Goal: Navigation & Orientation: Understand site structure

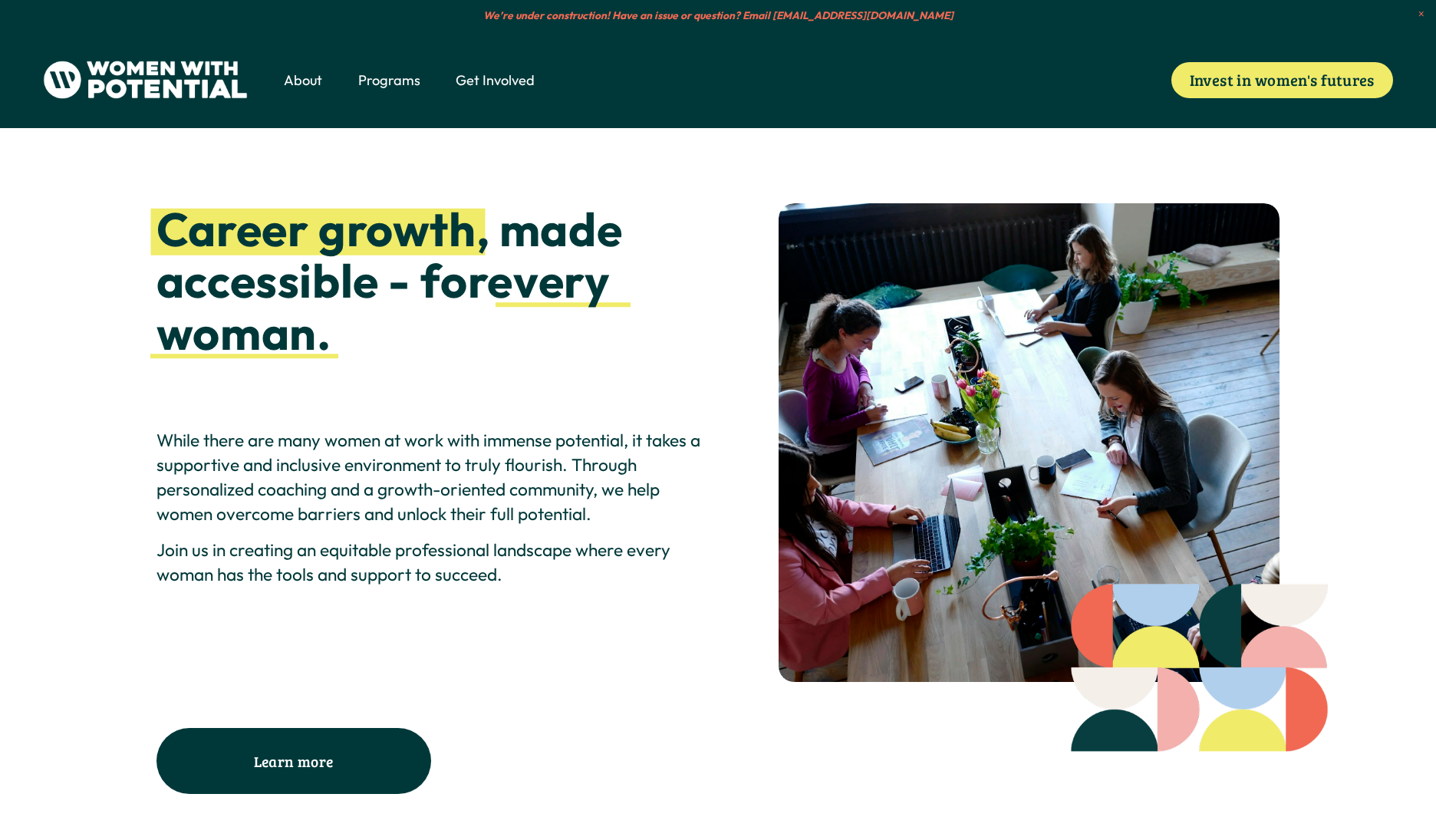
click at [295, 72] on span "About" at bounding box center [302, 81] width 38 height 20
click at [0, 0] on span "Meet the Board" at bounding box center [0, 0] width 0 height 0
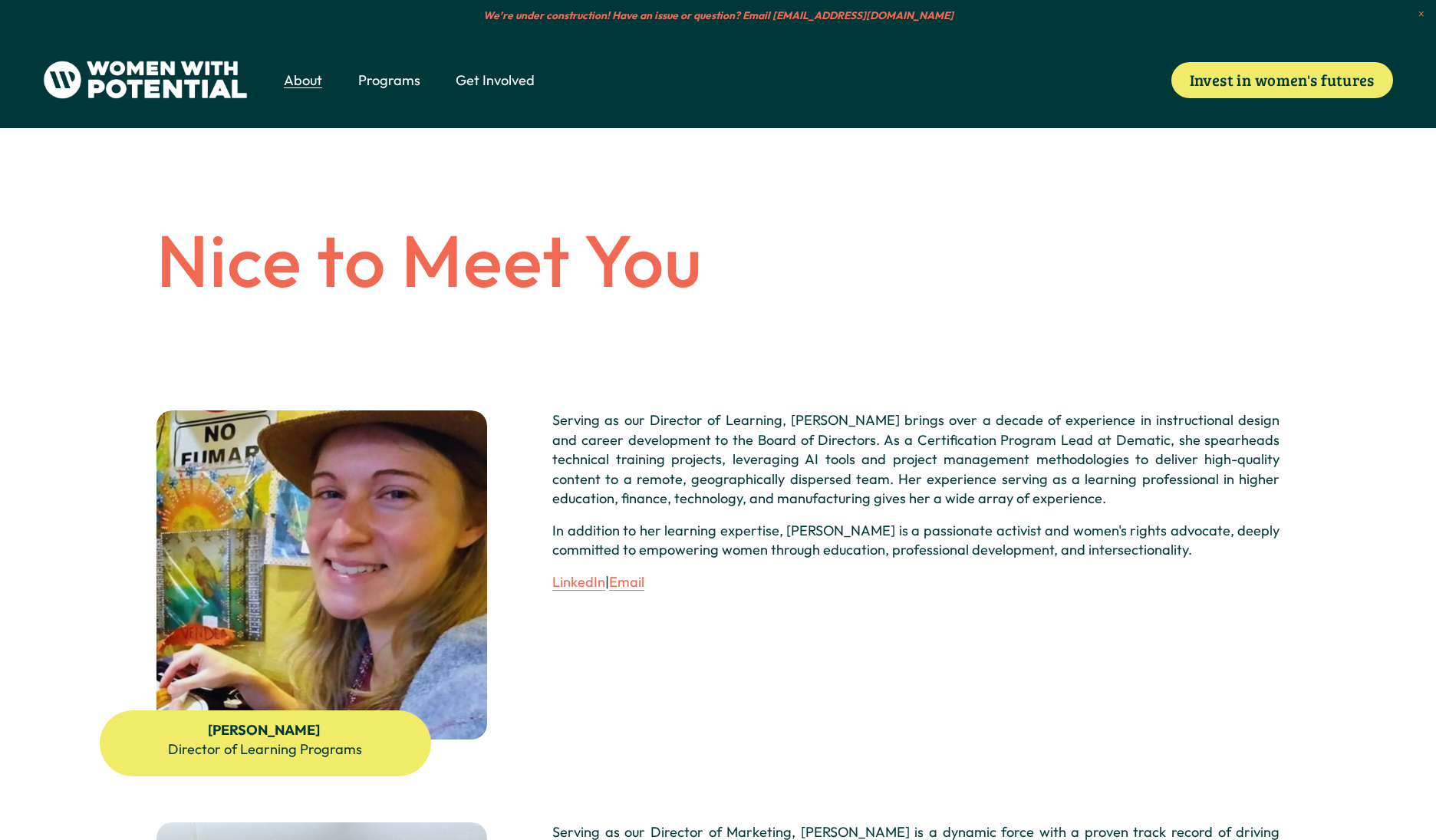
click at [442, 237] on span "Nice to Meet You" at bounding box center [430, 260] width 546 height 92
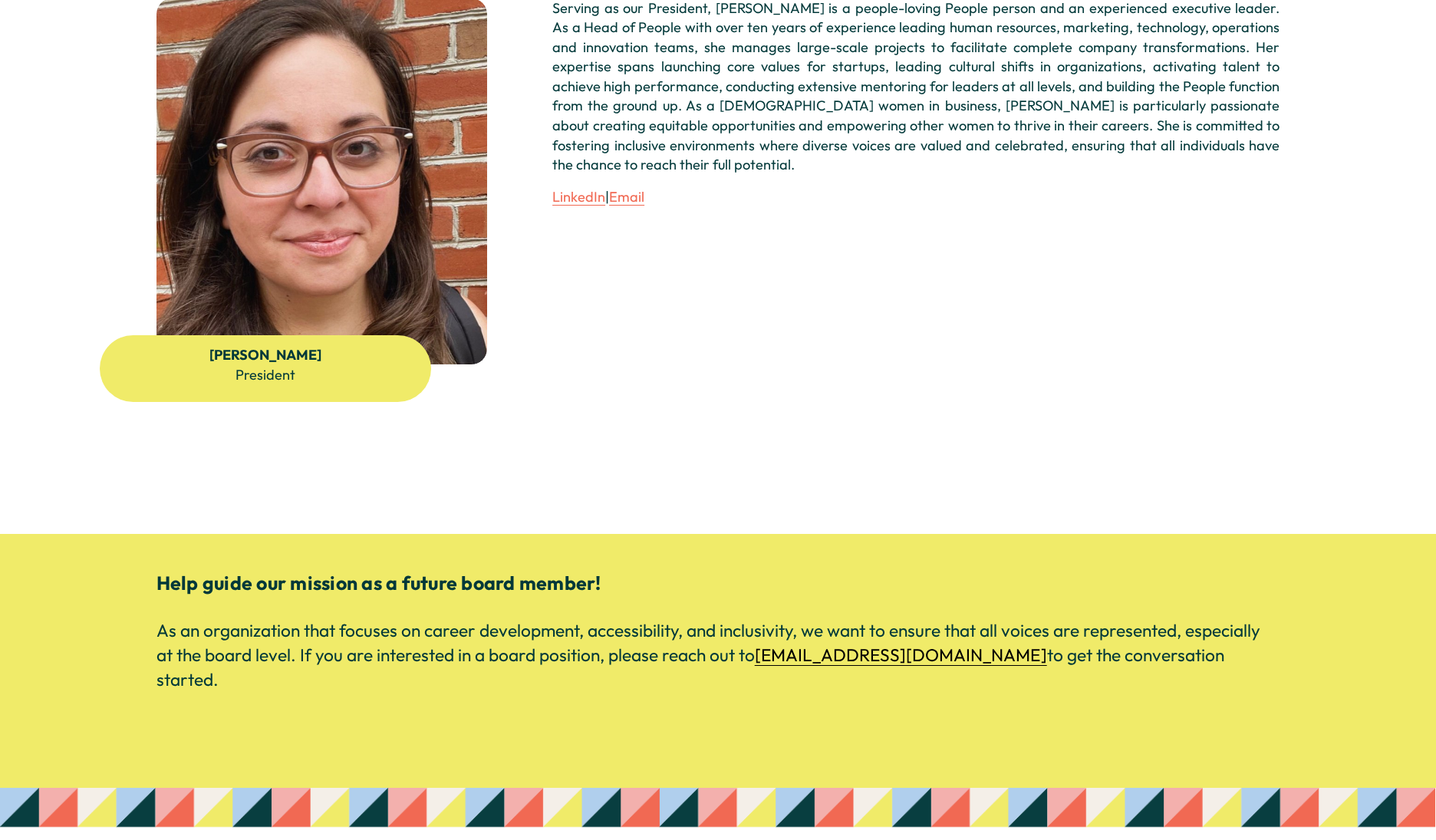
scroll to position [2377, 0]
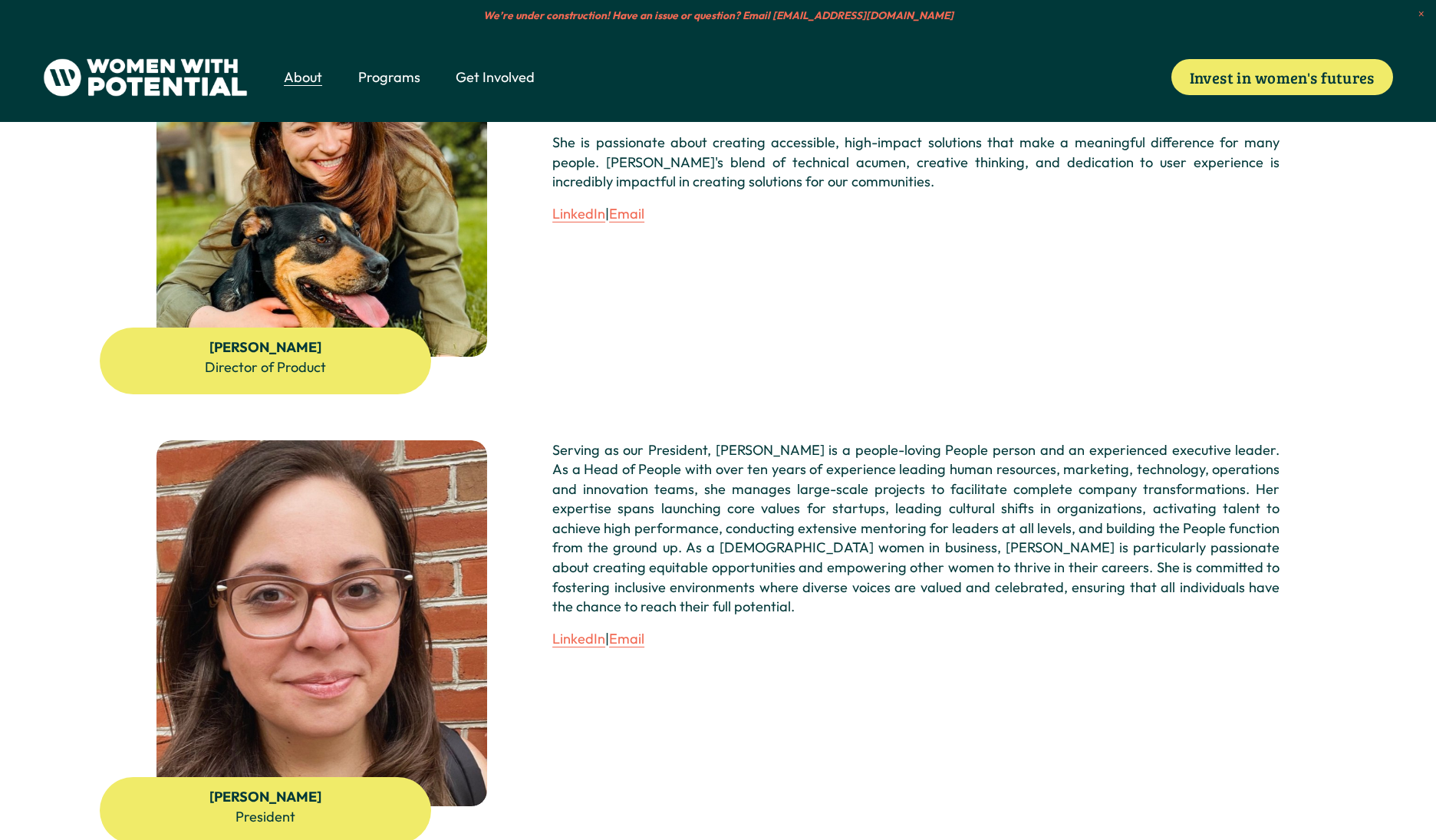
click at [942, 478] on p "Serving as our President, [PERSON_NAME] is a people-loving People person and an…" at bounding box center [916, 528] width 727 height 176
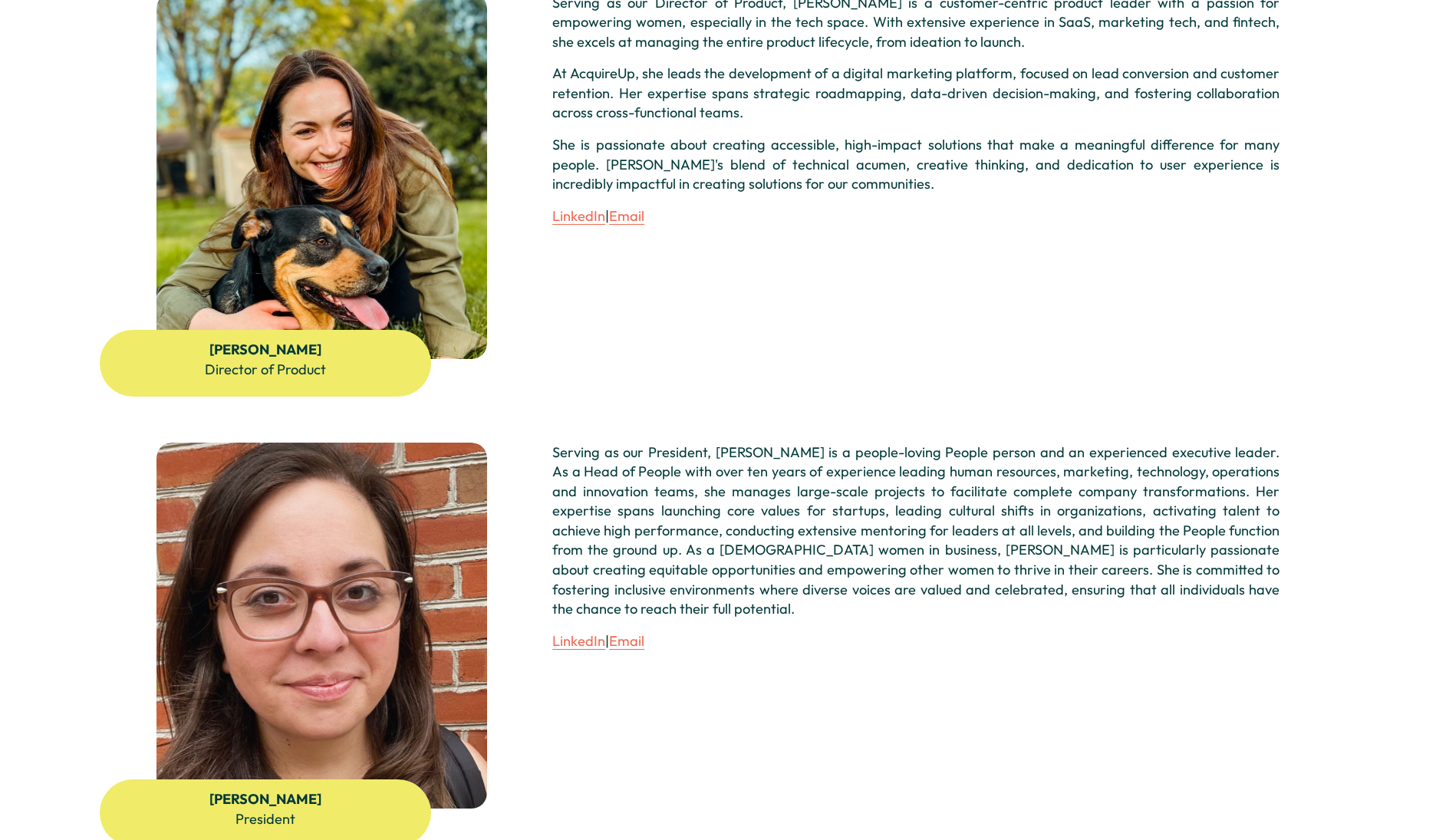
scroll to position [1687, 0]
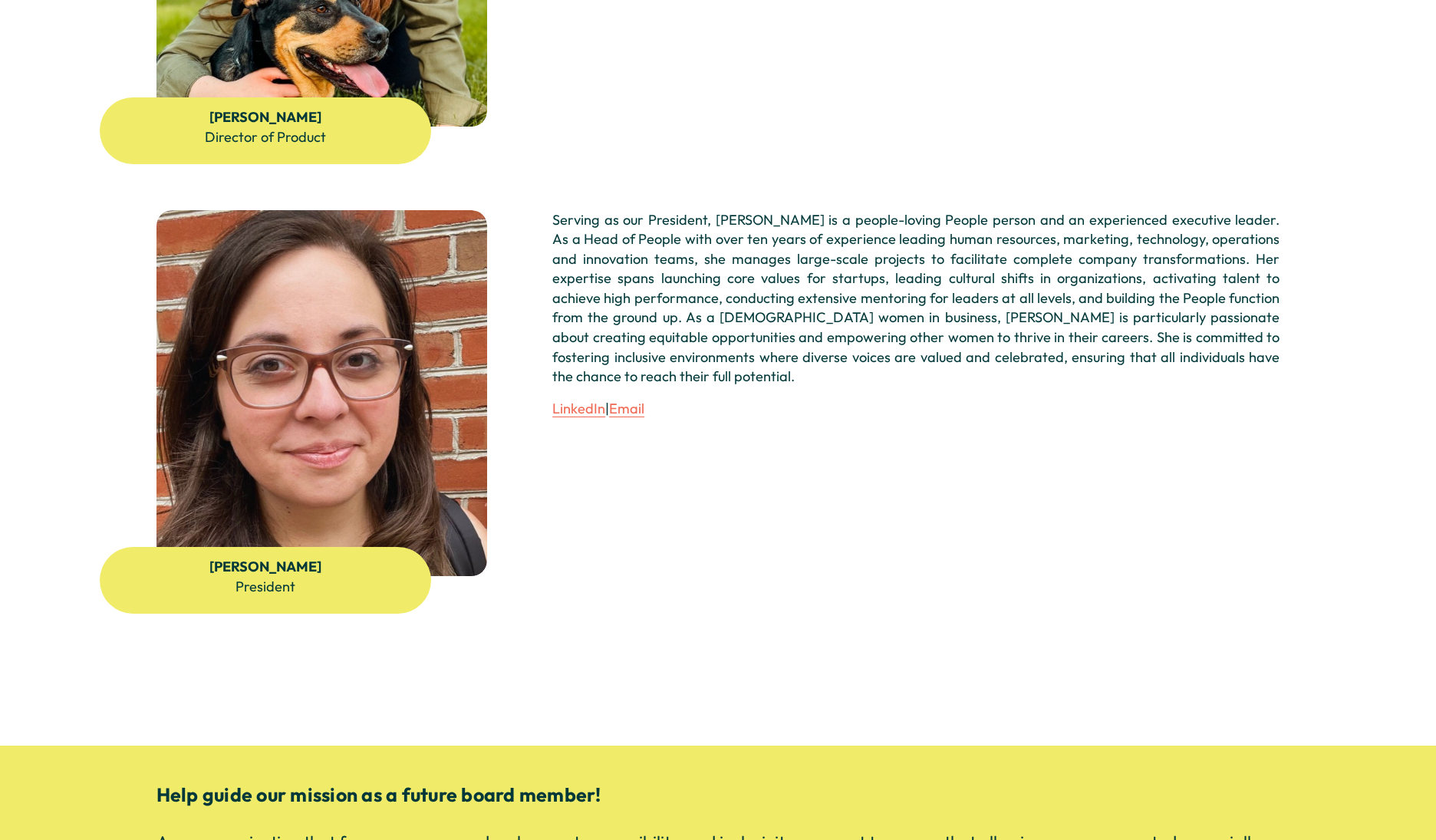
click at [1063, 465] on div "Serving as our President, Kayla is a people-loving People person and an experie…" at bounding box center [916, 356] width 727 height 291
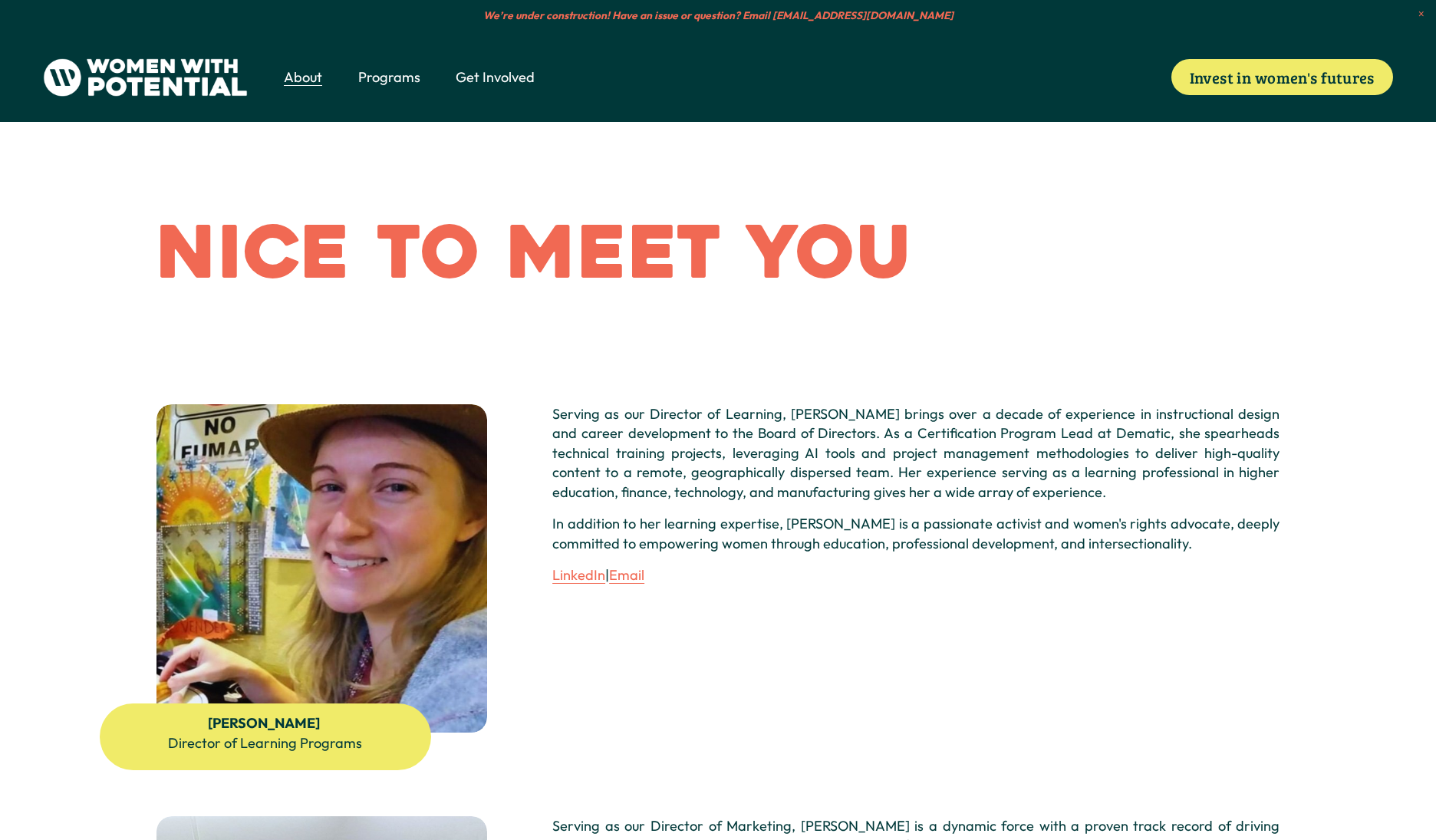
scroll to position [0, 0]
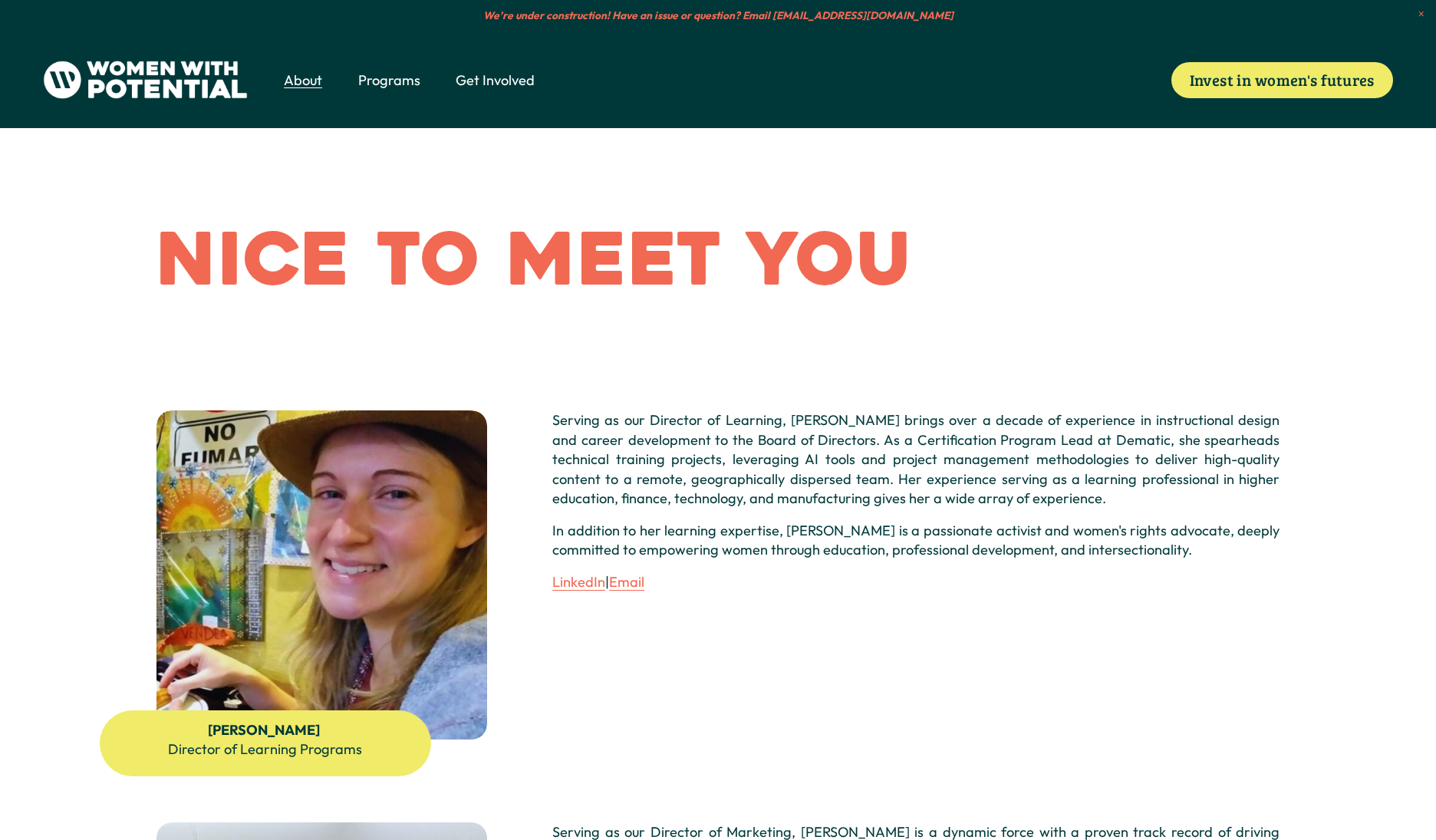
click at [305, 77] on span "About" at bounding box center [302, 81] width 38 height 20
click at [0, 0] on span "Meet the Board" at bounding box center [0, 0] width 0 height 0
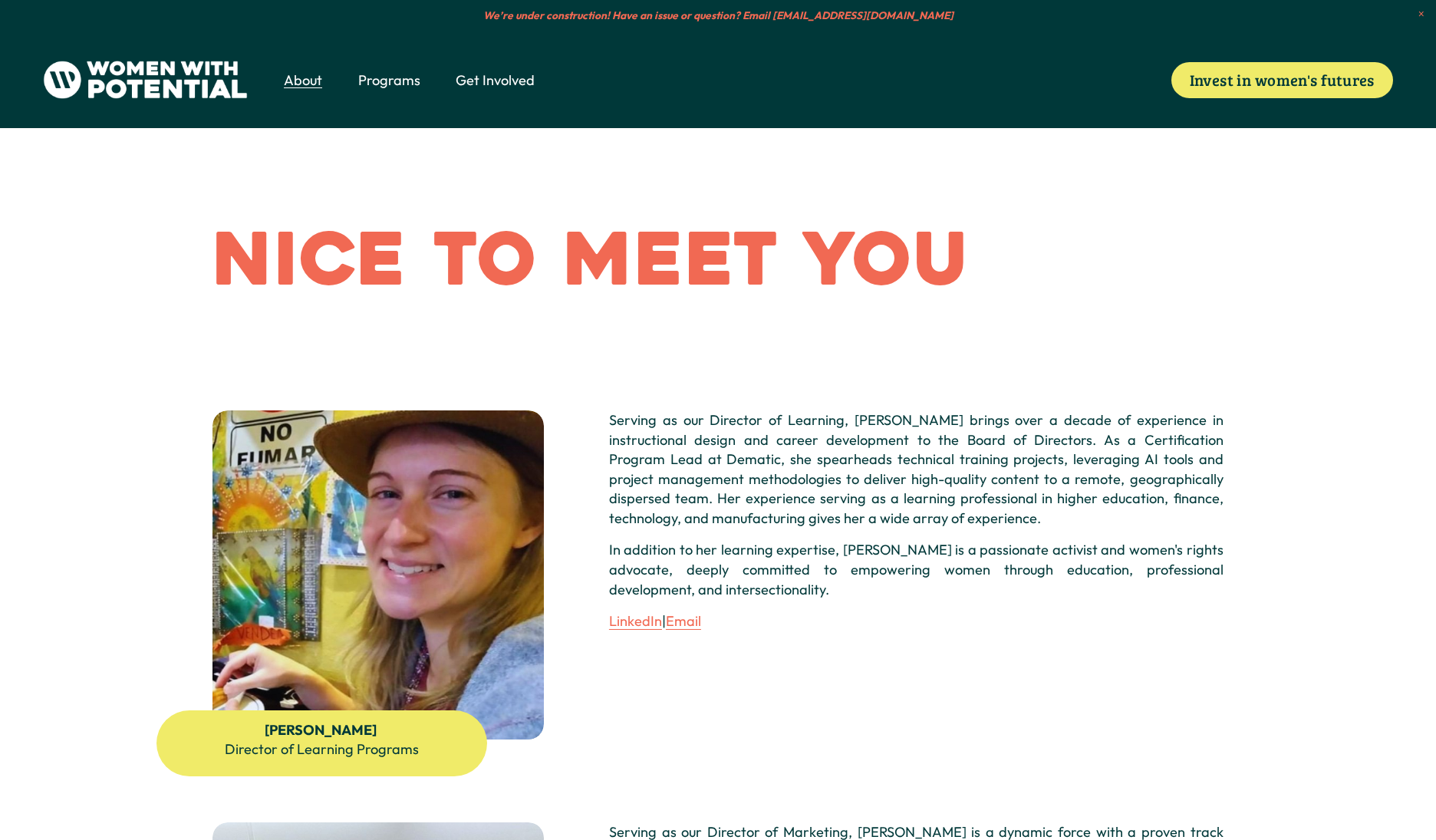
click at [0, 0] on span "Vision & Values" at bounding box center [0, 0] width 0 height 0
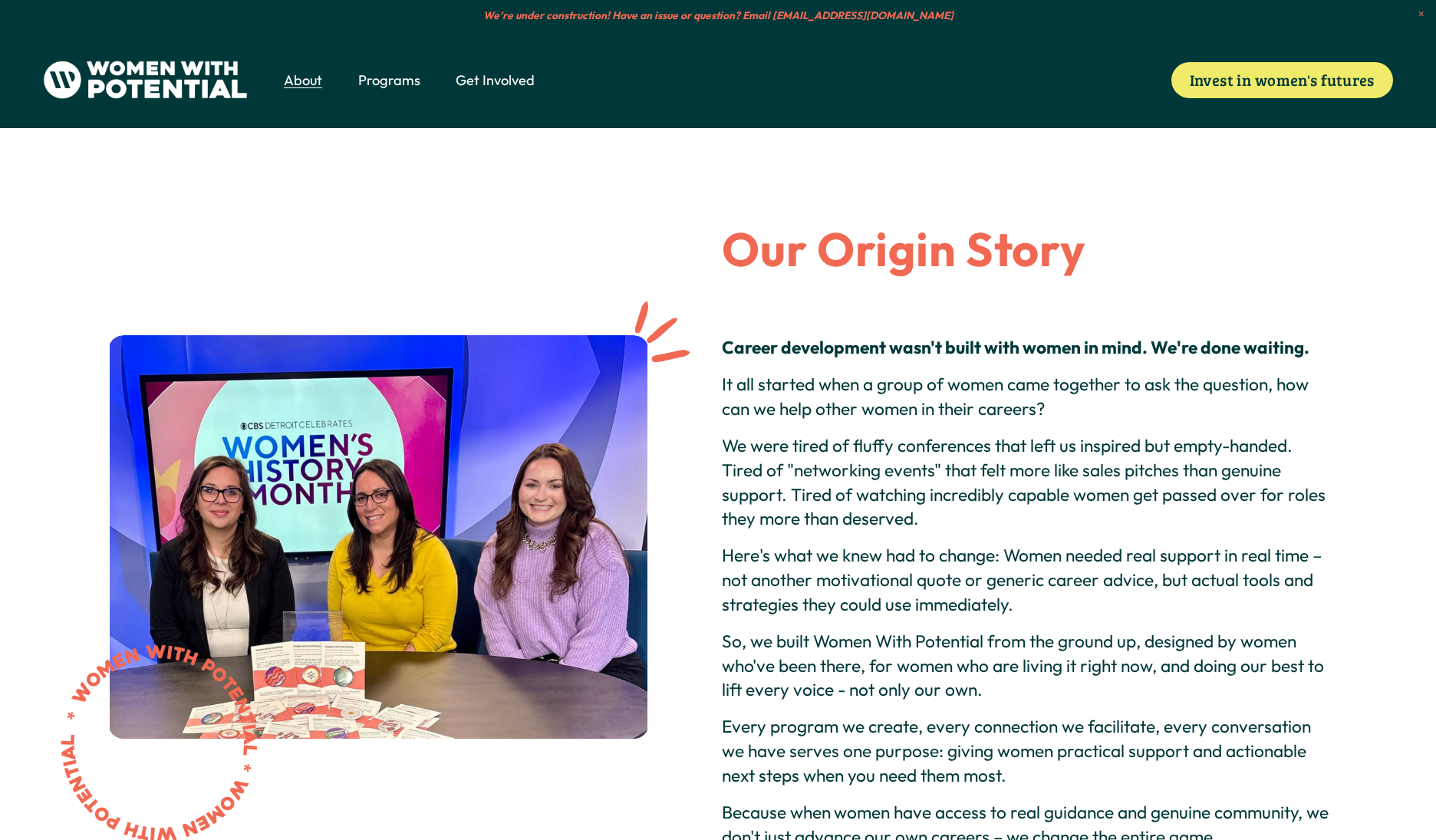
click at [403, 83] on span "Programs" at bounding box center [390, 81] width 62 height 20
click at [0, 0] on span "1:1 Coaching" at bounding box center [0, 0] width 0 height 0
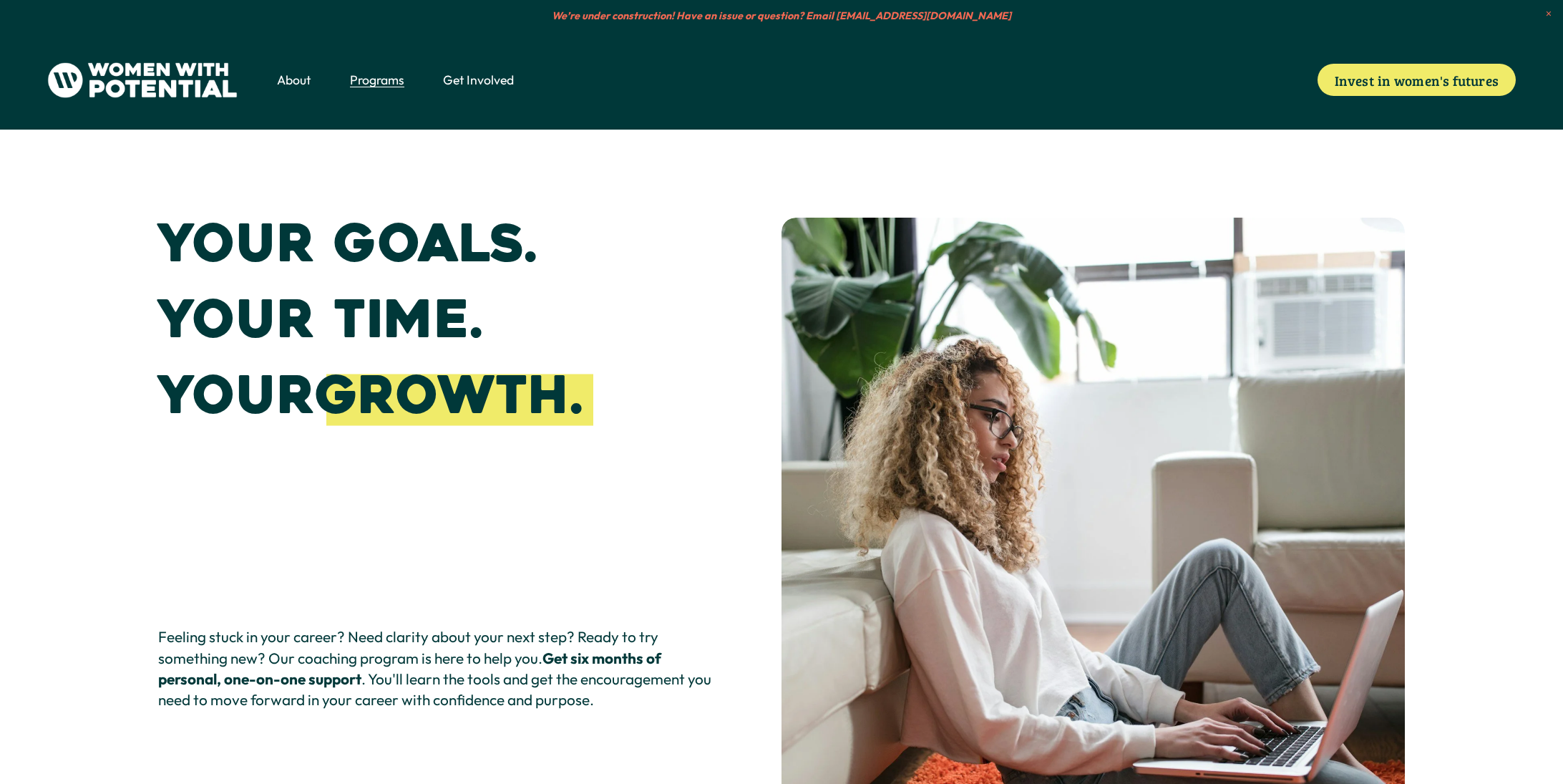
click at [0, 0] on span "The Table" at bounding box center [0, 0] width 0 height 0
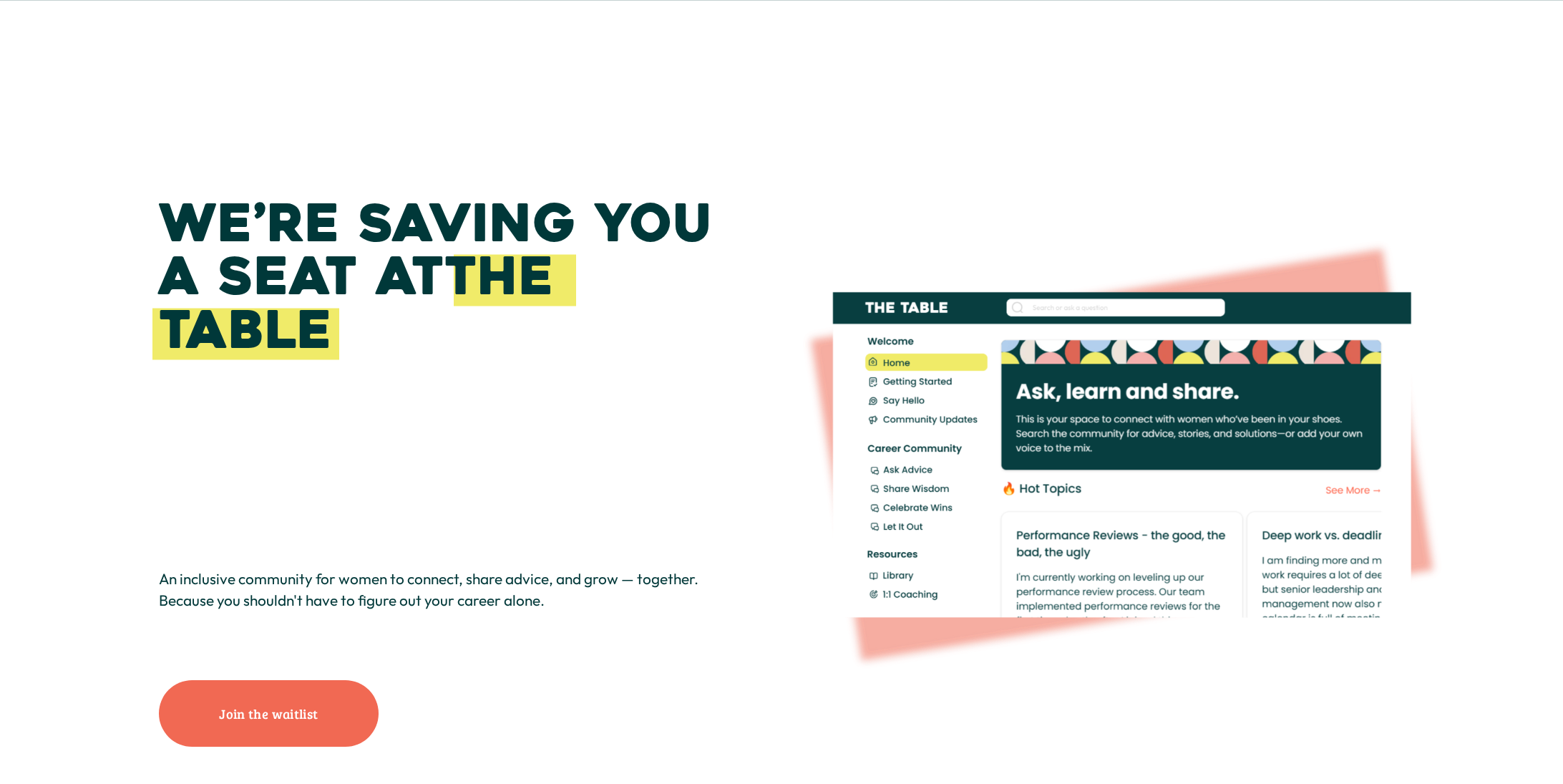
drag, startPoint x: 742, startPoint y: 521, endPoint x: 660, endPoint y: -48, distance: 574.9
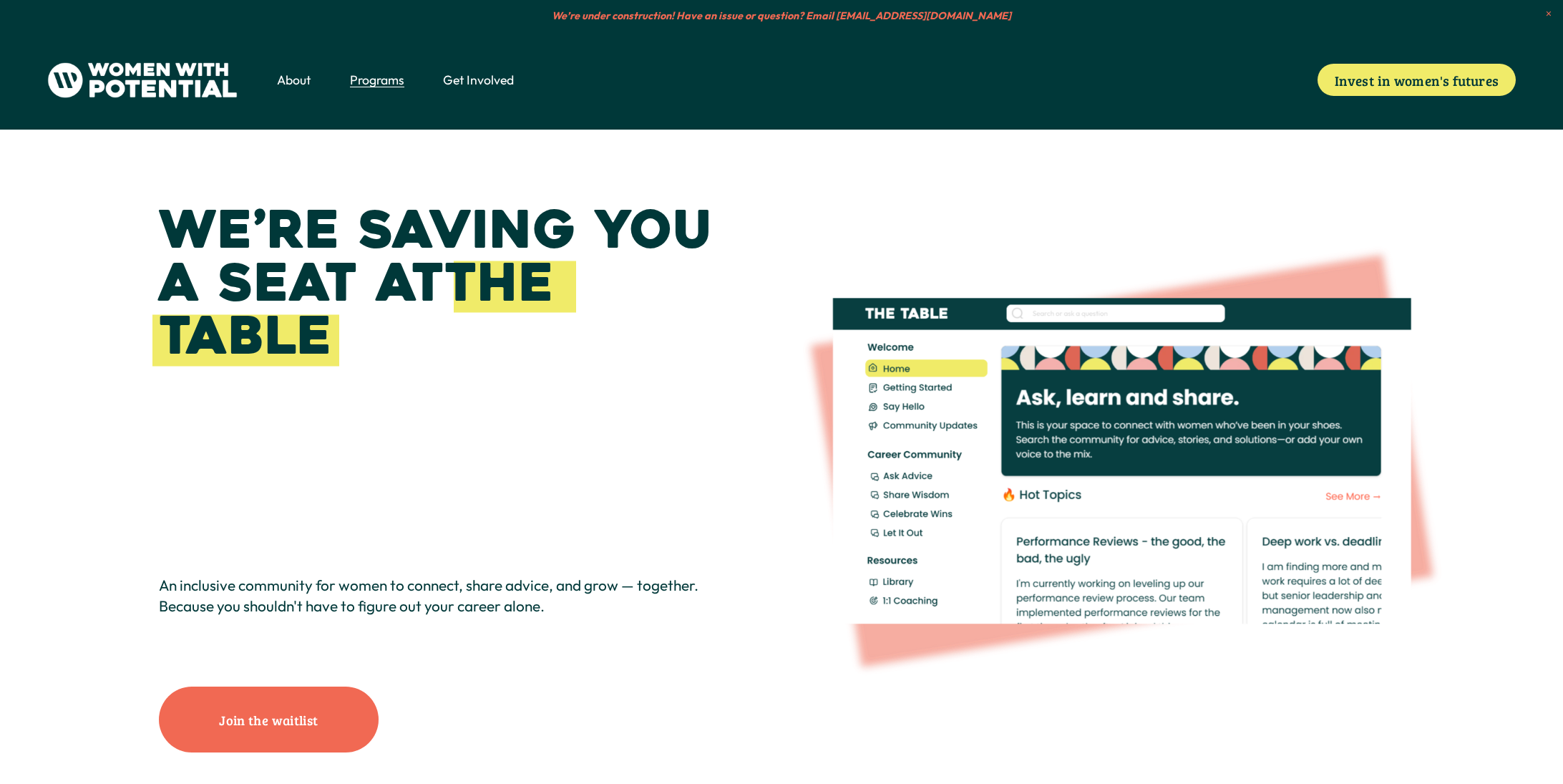
click at [0, 0] on span "Volunteer" at bounding box center [0, 0] width 0 height 0
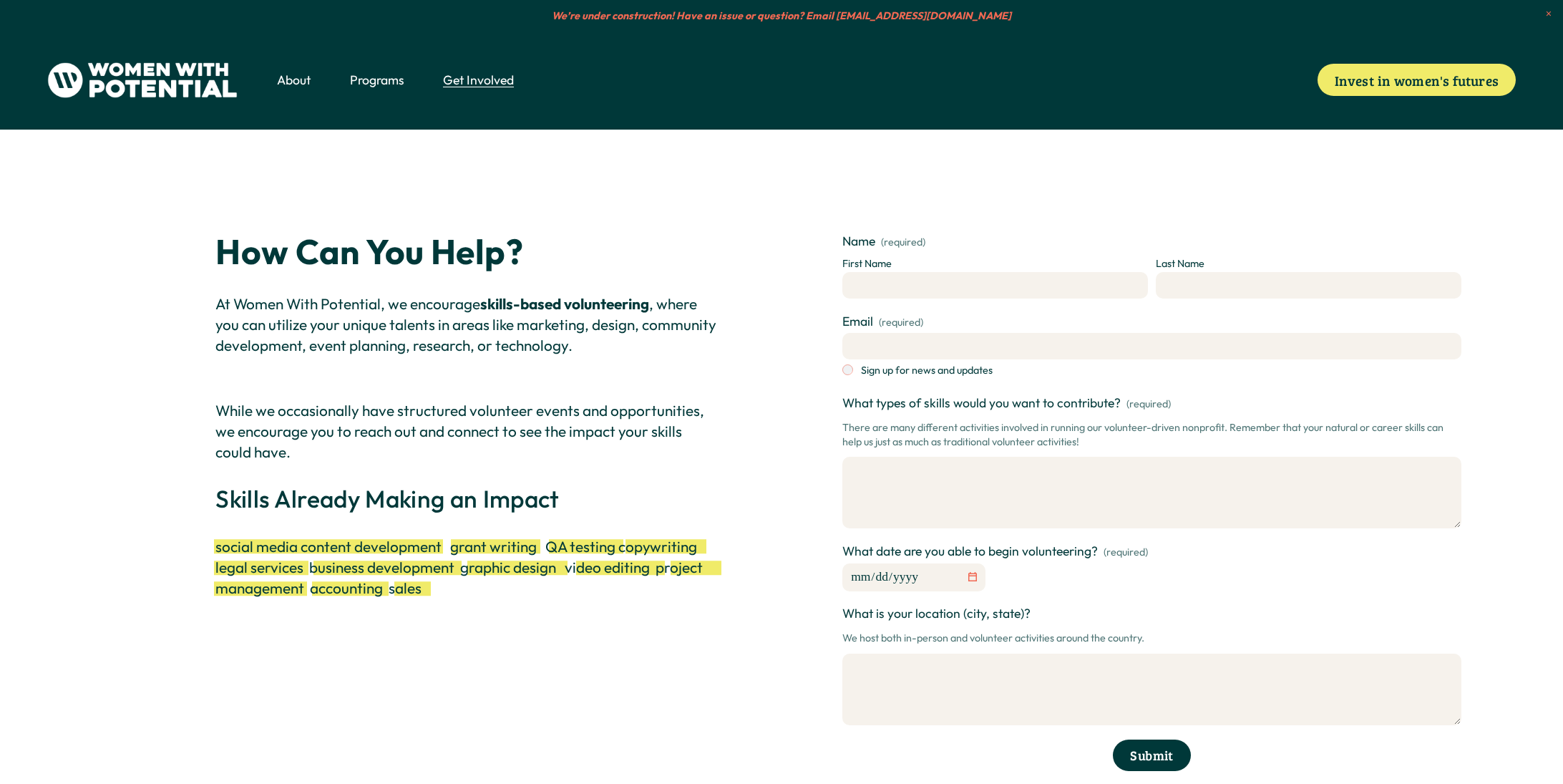
click at [0, 0] on span "Donate" at bounding box center [0, 0] width 0 height 0
